Goal: Task Accomplishment & Management: Manage account settings

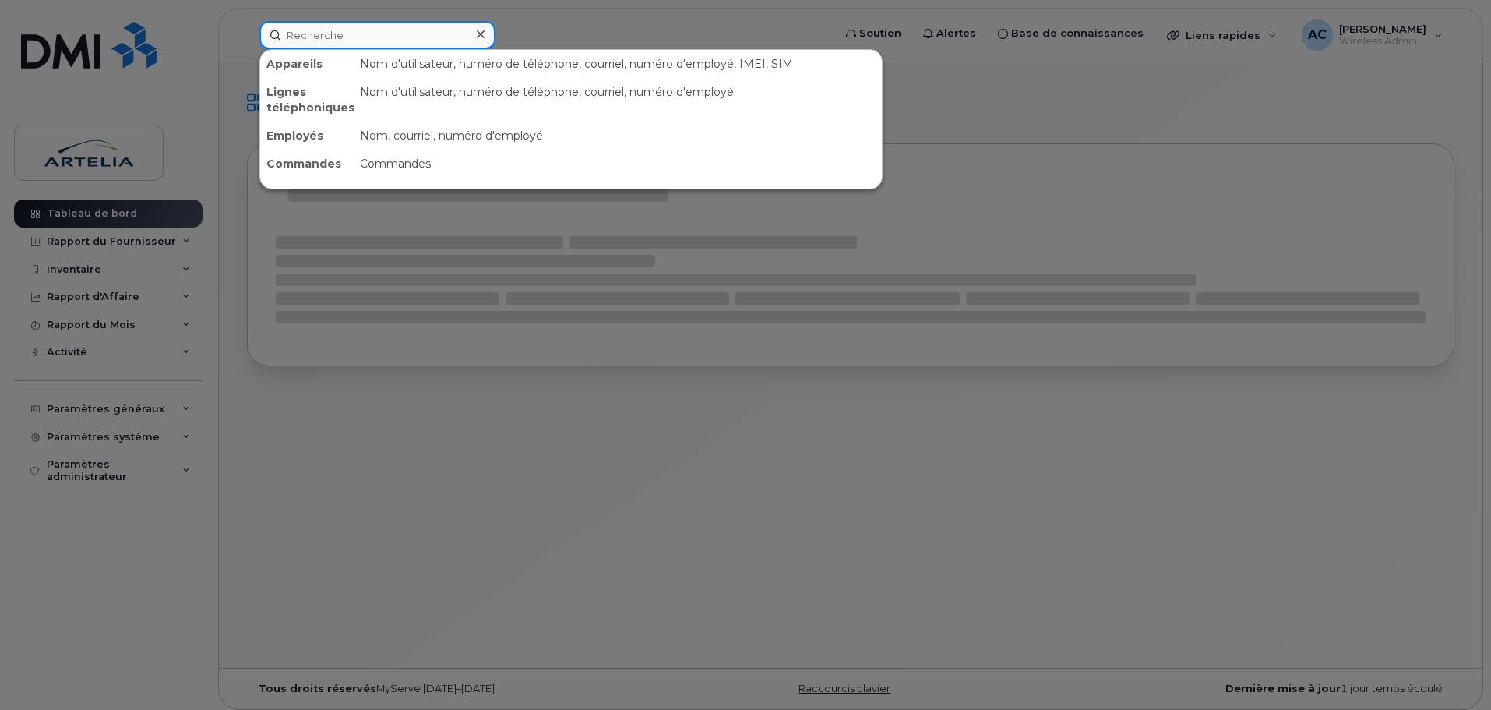
click at [353, 36] on input at bounding box center [377, 35] width 236 height 28
paste input "4384584528"
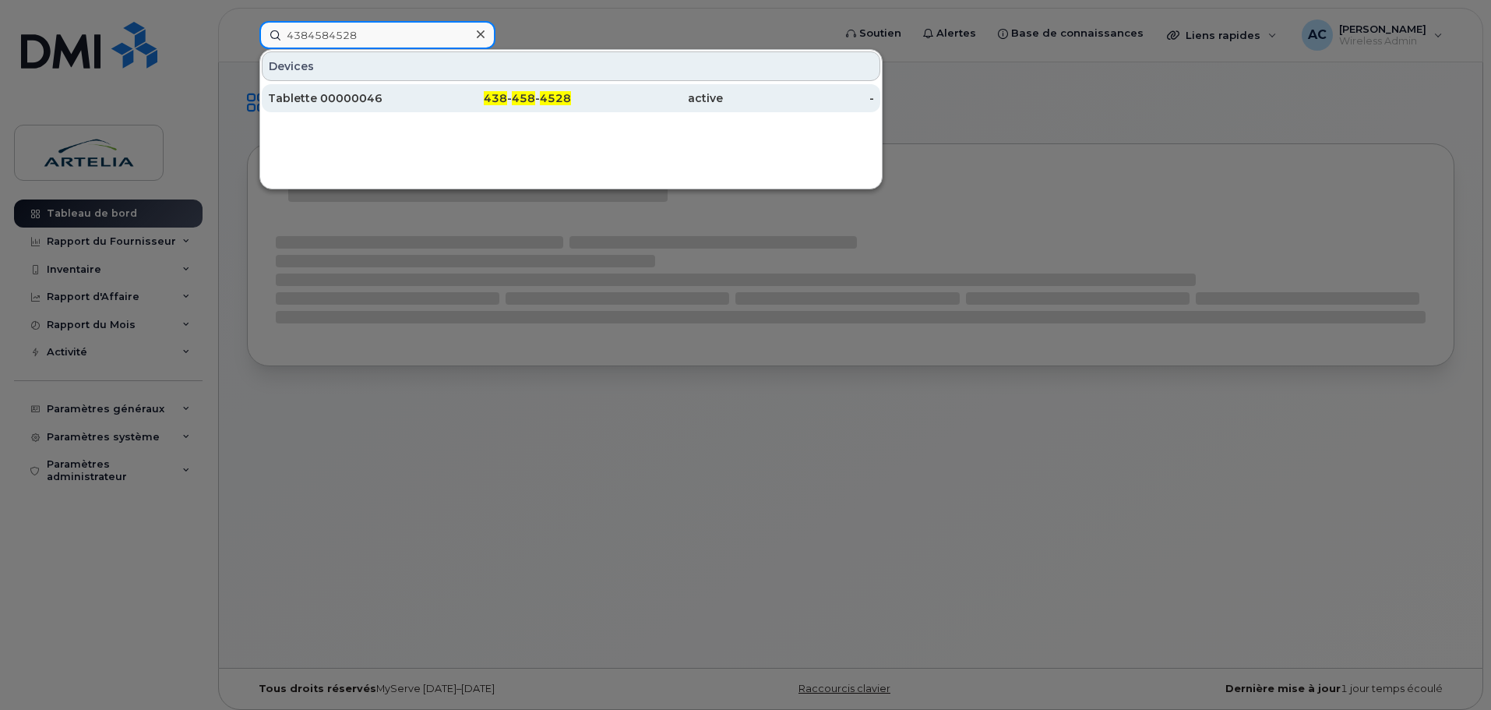
type input "4384584528"
click at [341, 107] on div "Tablette 00000046" at bounding box center [344, 98] width 152 height 28
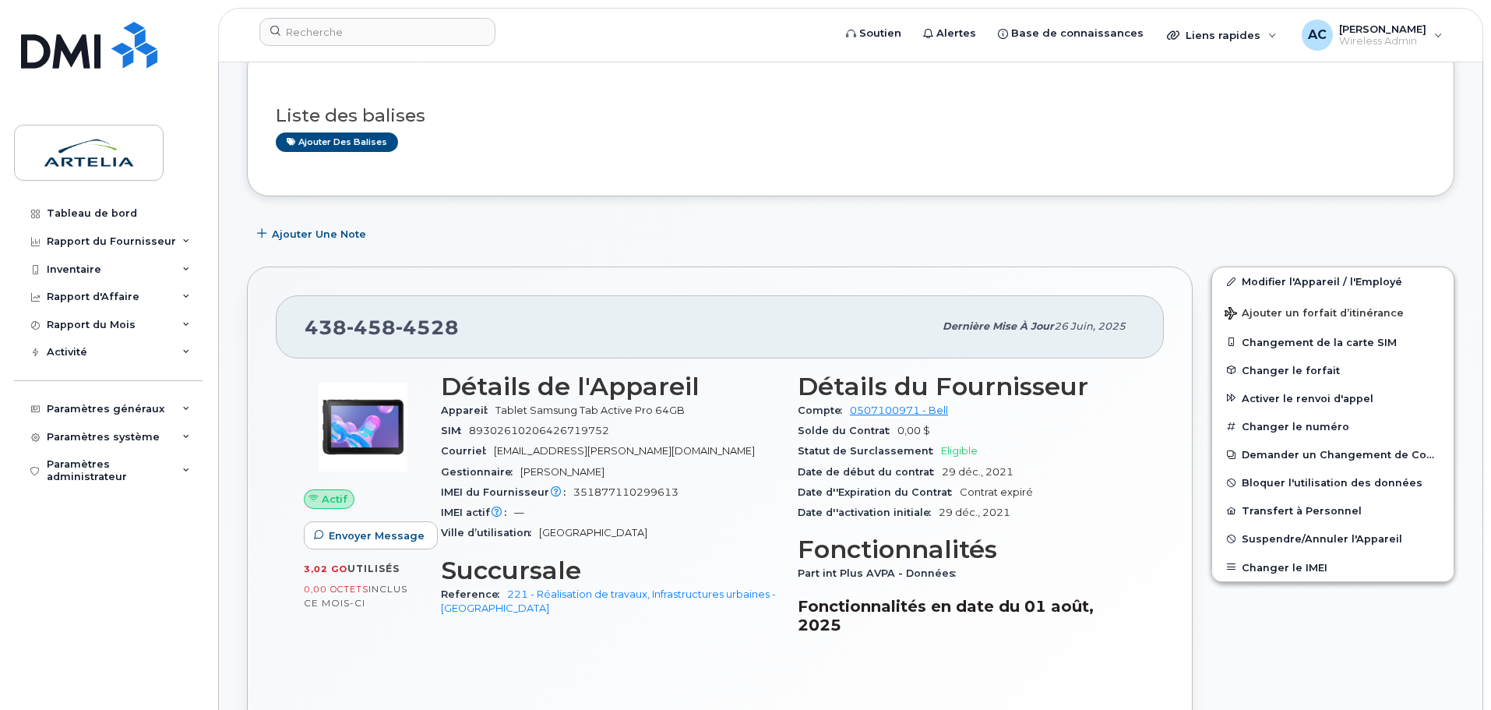
scroll to position [234, 0]
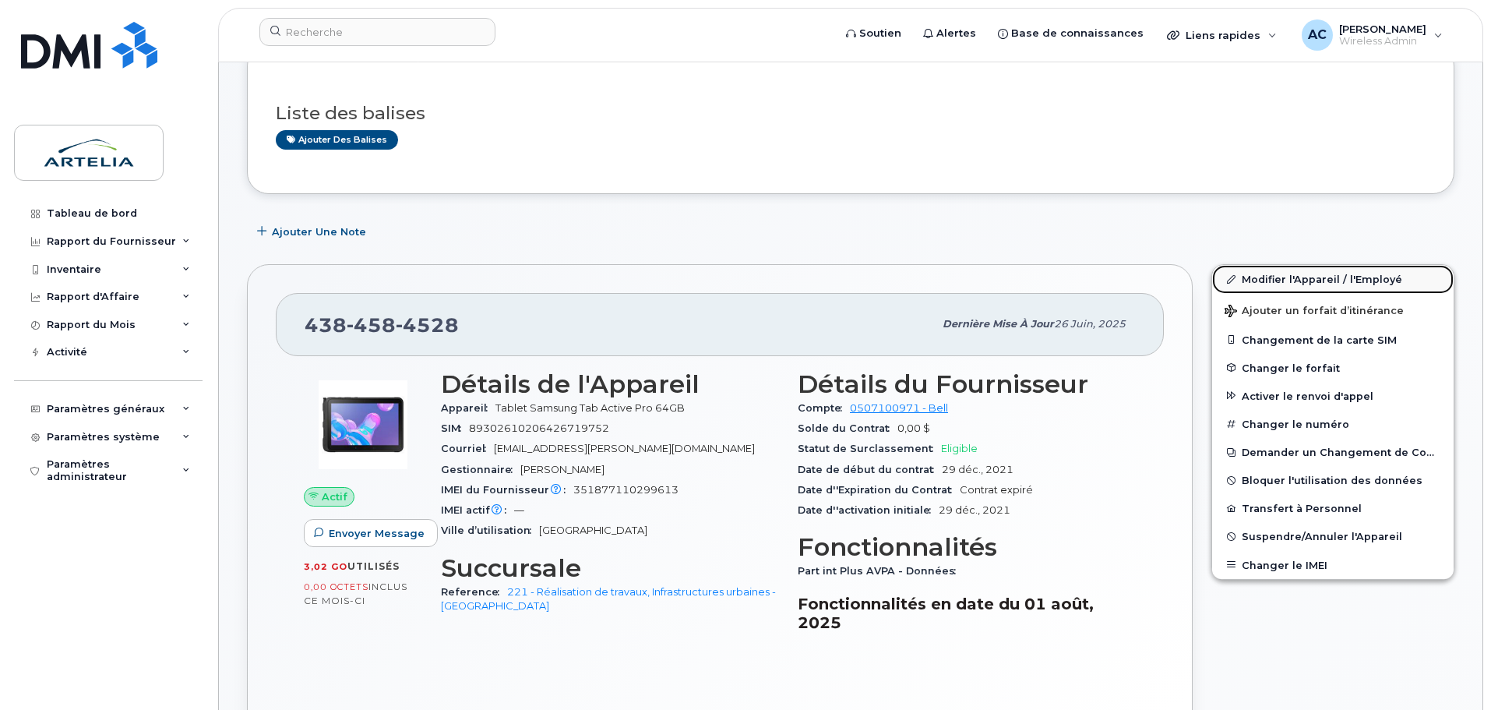
click at [1302, 280] on link "Modifier l'Appareil / l'Employé" at bounding box center [1332, 279] width 241 height 28
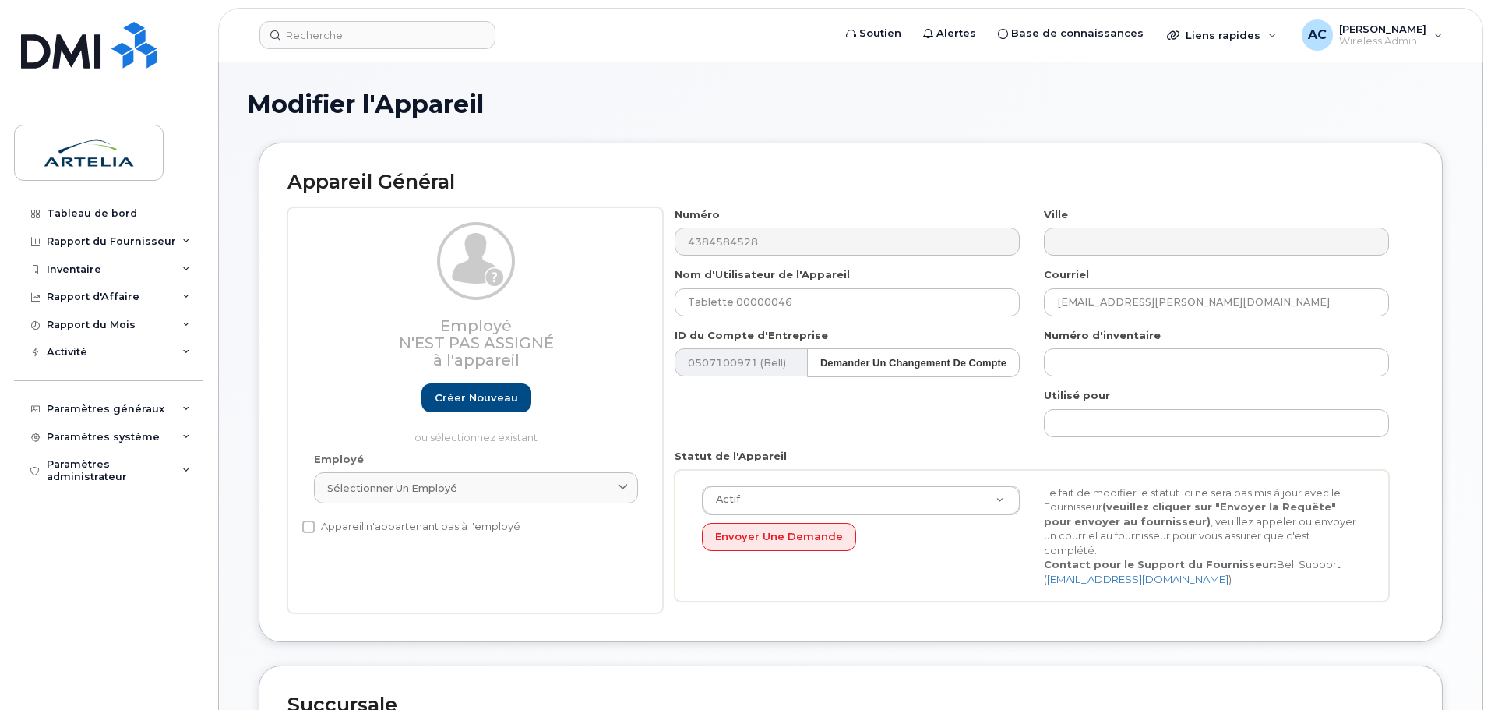
select select "29521977"
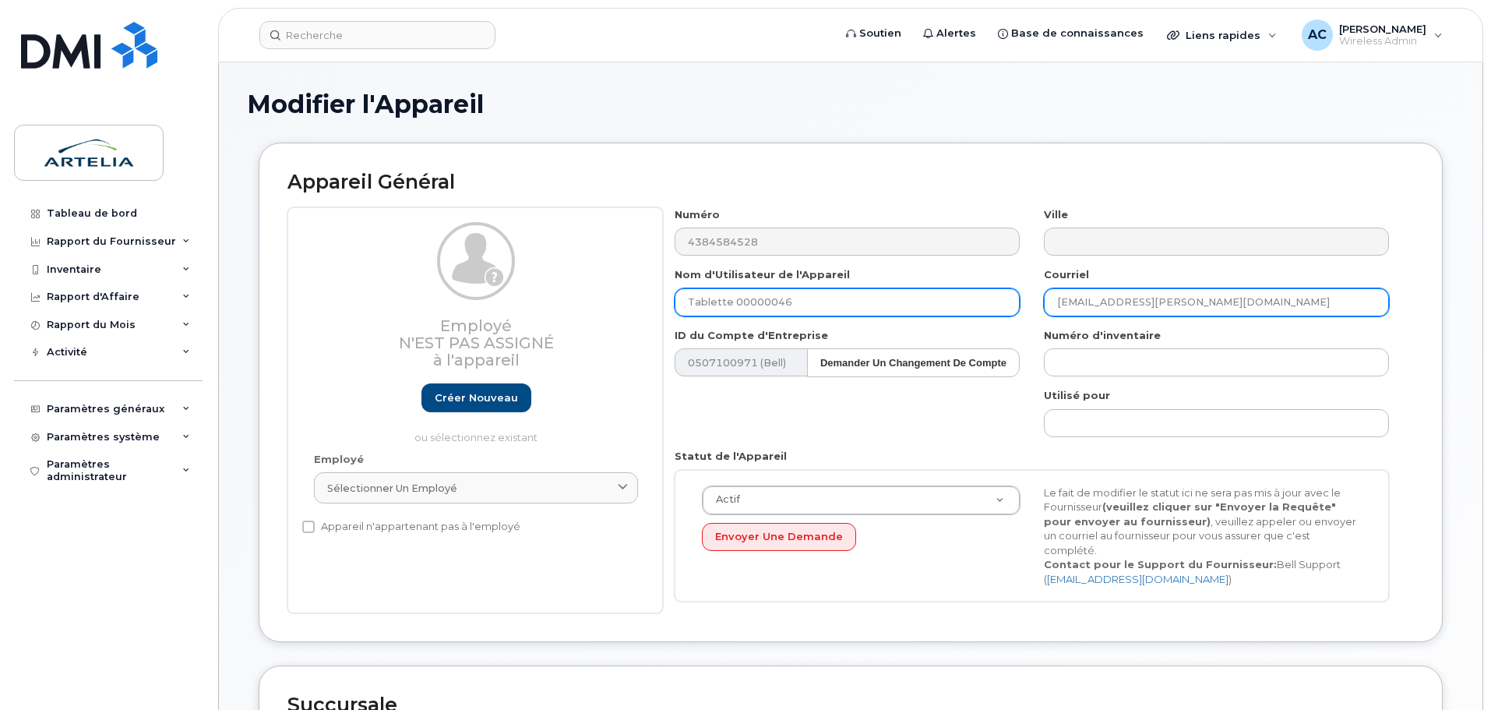
drag, startPoint x: 1285, startPoint y: 311, endPoint x: 784, endPoint y: 301, distance: 501.8
click at [784, 301] on div "Numéro 4384584528 Ville Nom d'Utilisateur de l'Appareil Tablette 00000046 Courr…" at bounding box center [1032, 410] width 738 height 407
paste input "[PERSON_NAME].boule"
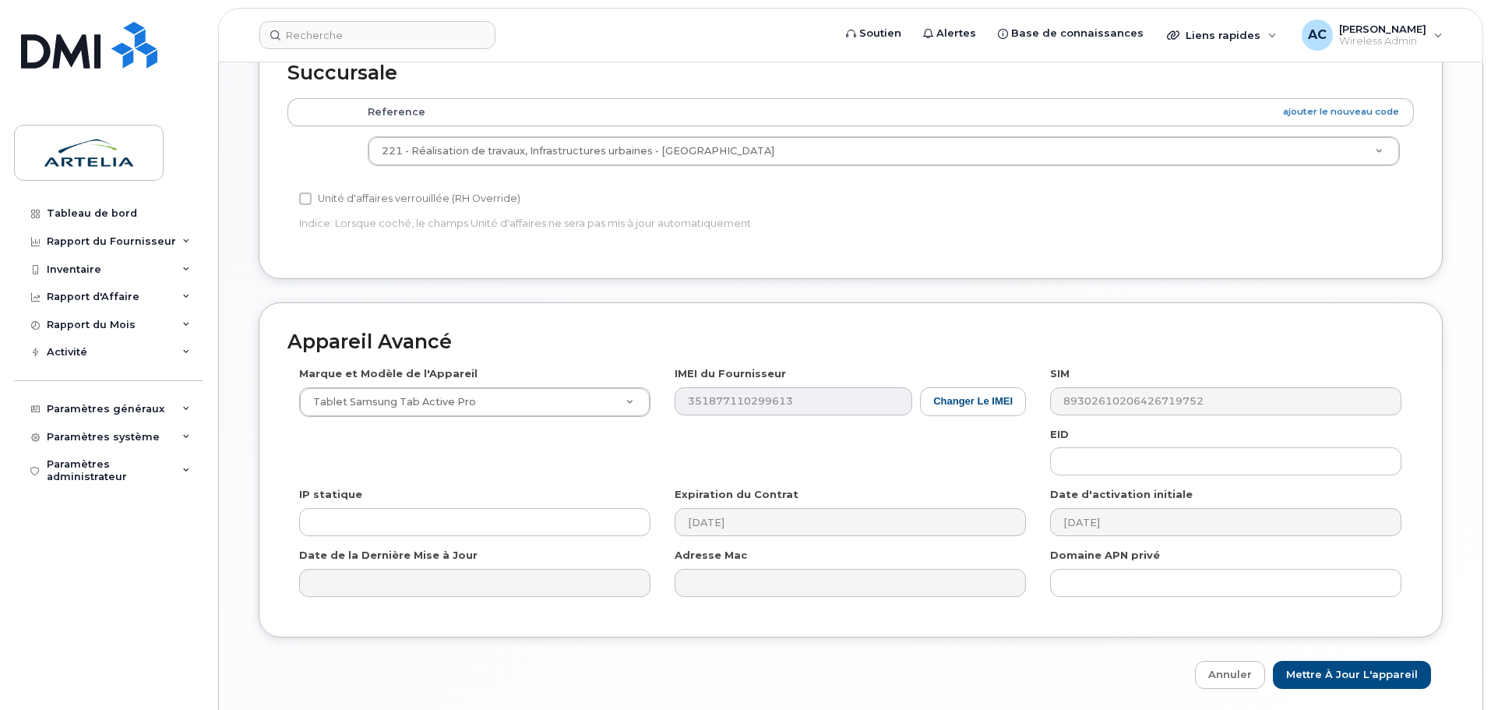
scroll to position [675, 0]
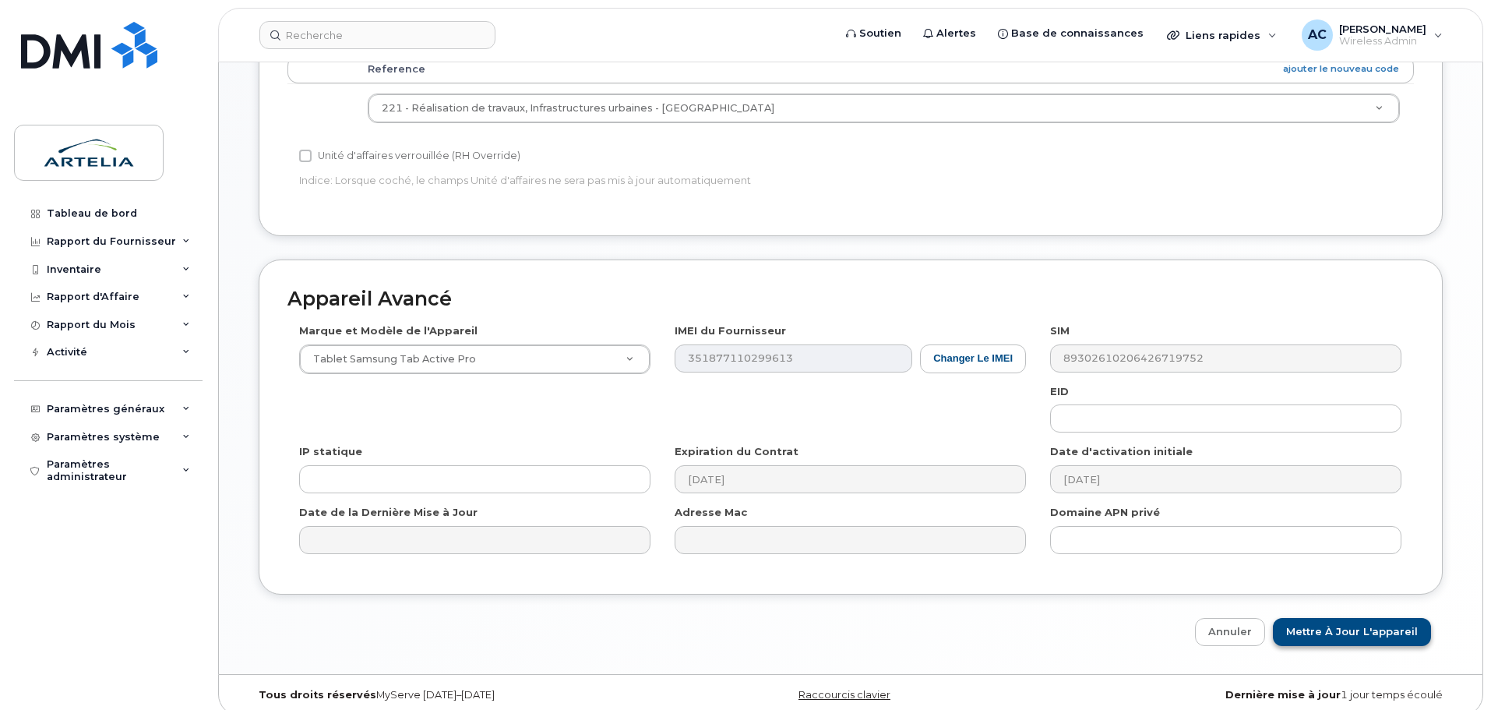
type input "[PERSON_NAME][EMAIL_ADDRESS][DOMAIN_NAME]"
click at [1391, 623] on input "Mettre à jour l'appareil" at bounding box center [1352, 632] width 158 height 29
type input "Sauvegarde..."
